Goal: Task Accomplishment & Management: Use online tool/utility

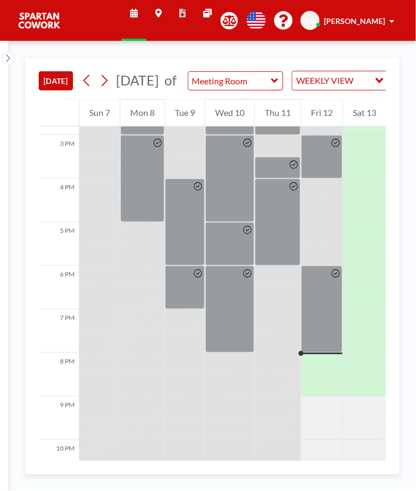
scroll to position [673, 0]
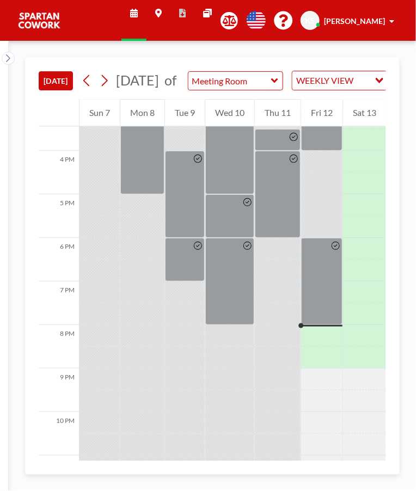
click at [329, 309] on div at bounding box center [321, 281] width 41 height 87
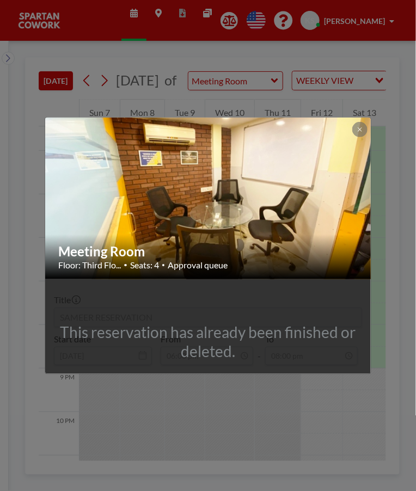
click at [275, 162] on img at bounding box center [208, 198] width 327 height 245
click at [360, 129] on icon at bounding box center [360, 130] width 4 height 4
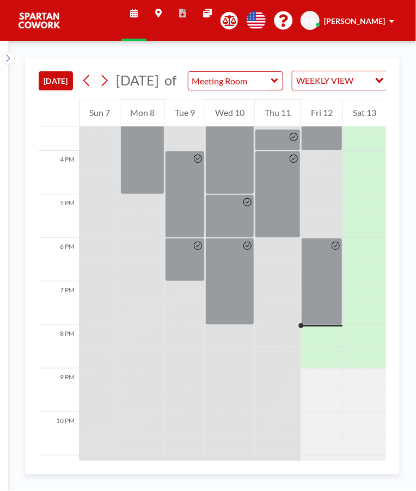
click at [240, 284] on div at bounding box center [229, 281] width 49 height 87
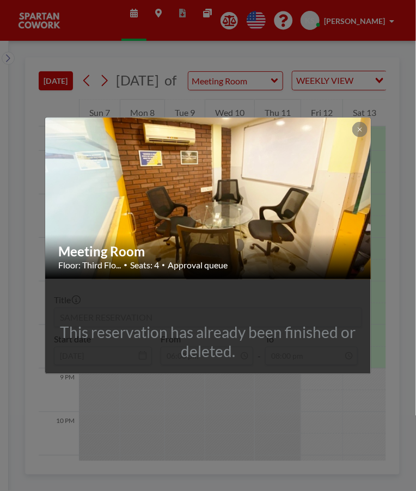
click at [355, 133] on button at bounding box center [360, 129] width 15 height 15
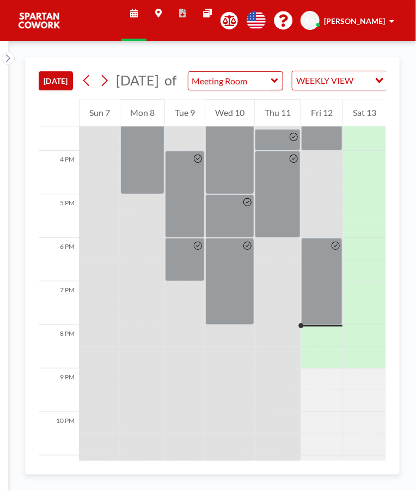
click at [193, 272] on div at bounding box center [198, 260] width 13 height 43
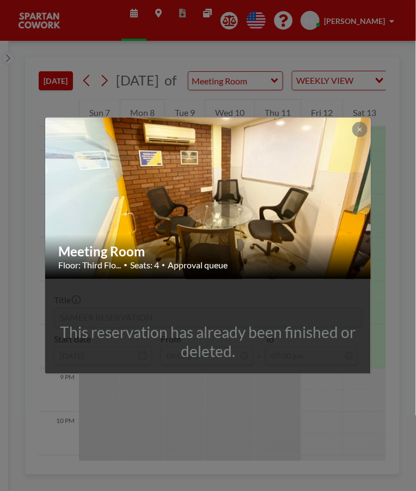
click at [355, 126] on button at bounding box center [360, 129] width 15 height 15
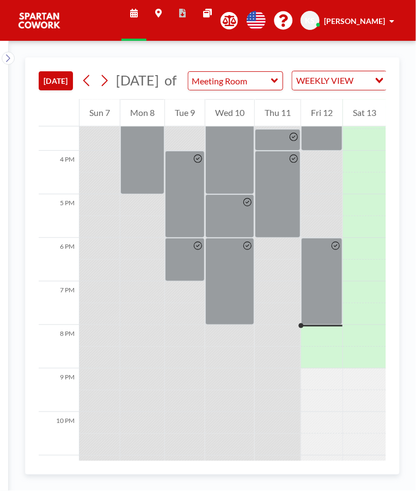
click at [308, 325] on div at bounding box center [321, 281] width 41 height 87
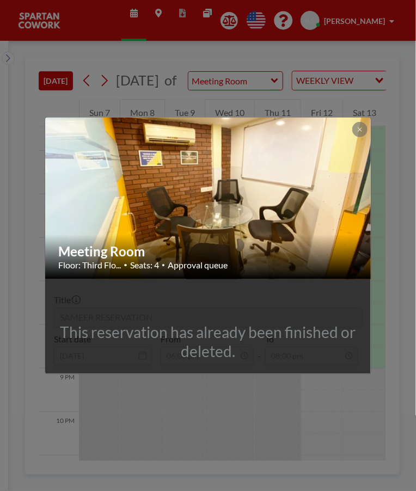
click at [355, 126] on button at bounding box center [360, 129] width 15 height 15
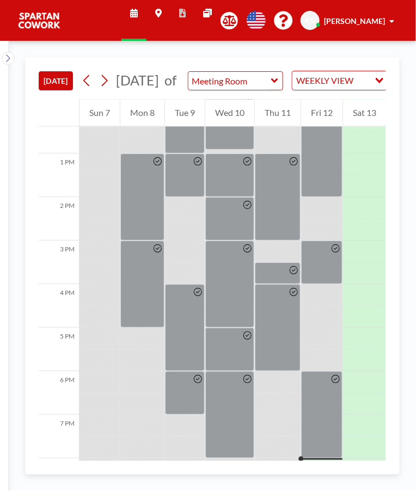
scroll to position [539, 0]
click at [329, 278] on div at bounding box center [321, 263] width 41 height 44
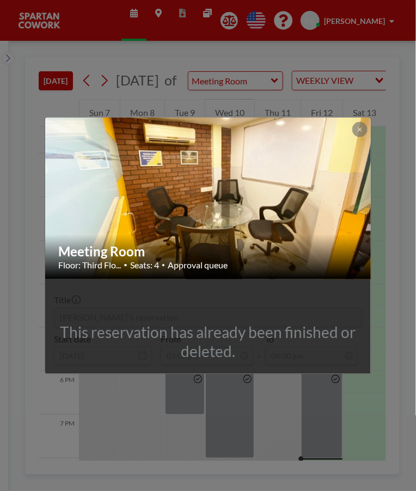
click at [353, 126] on button at bounding box center [360, 129] width 15 height 15
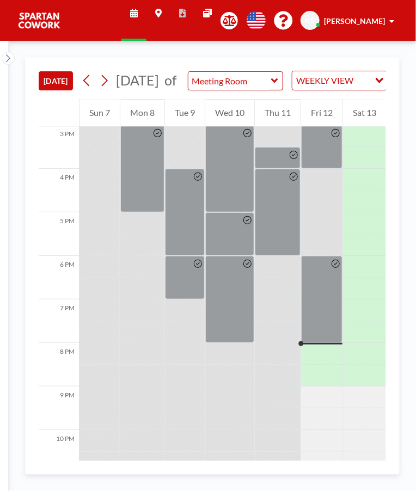
scroll to position [673, 0]
